Goal: Find specific page/section

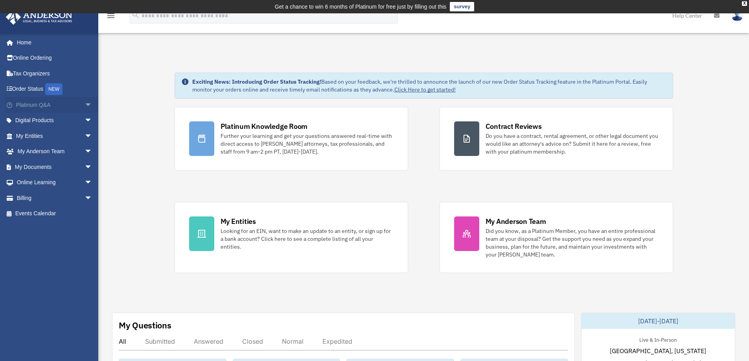
click at [85, 103] on span "arrow_drop_down" at bounding box center [93, 105] width 16 height 16
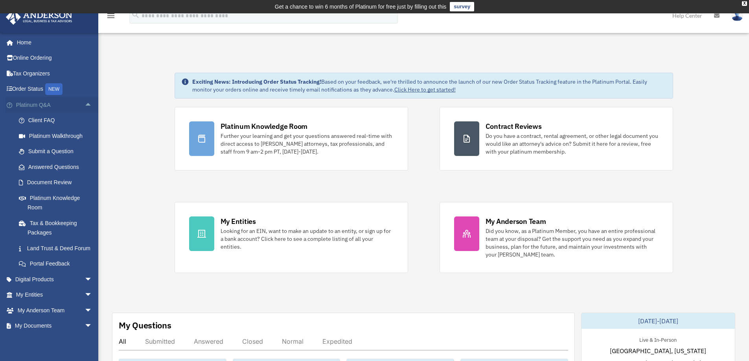
click at [85, 103] on span "arrow_drop_up" at bounding box center [93, 105] width 16 height 16
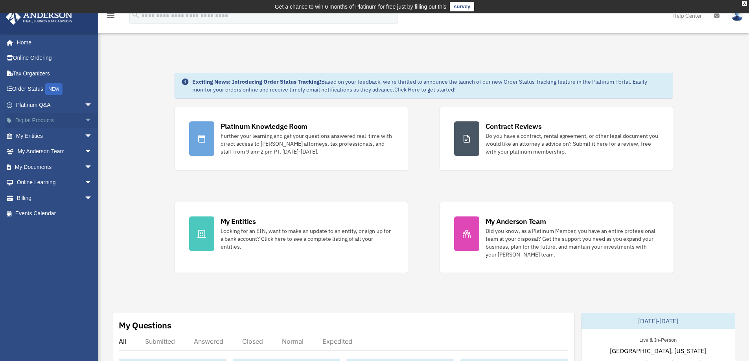
click at [85, 119] on span "arrow_drop_down" at bounding box center [93, 121] width 16 height 16
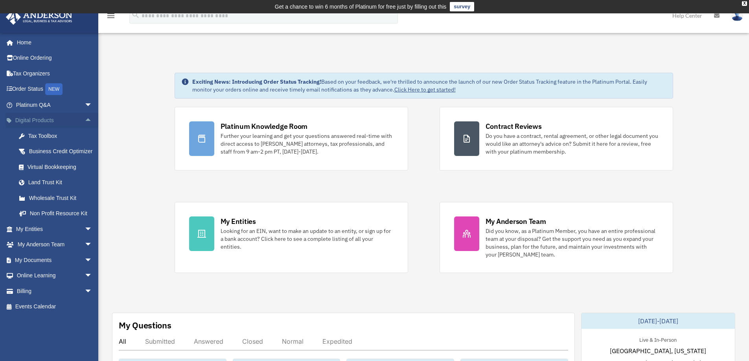
click at [85, 119] on span "arrow_drop_up" at bounding box center [93, 121] width 16 height 16
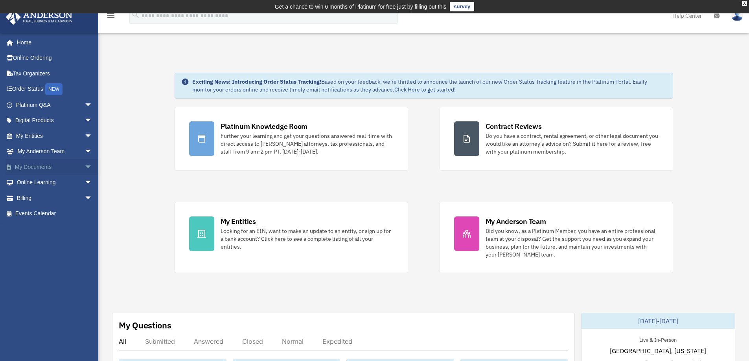
click at [85, 165] on span "arrow_drop_down" at bounding box center [93, 167] width 16 height 16
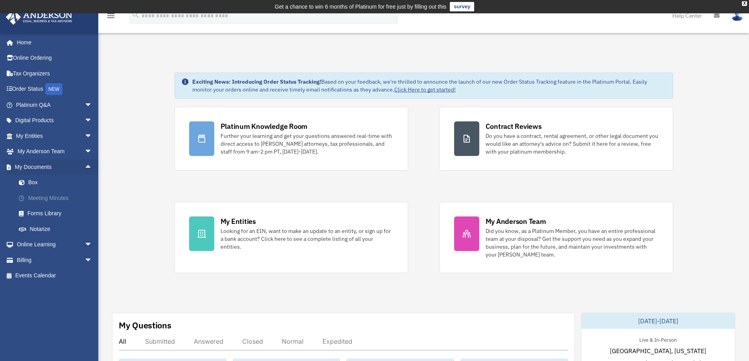
click at [63, 195] on link "Meeting Minutes" at bounding box center [57, 198] width 93 height 16
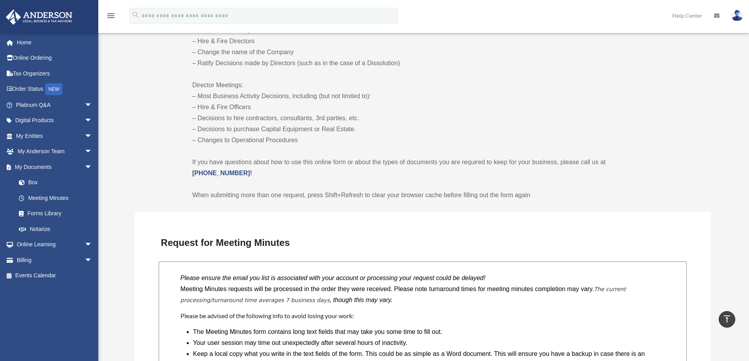
scroll to position [432, 0]
